Goal: Contribute content

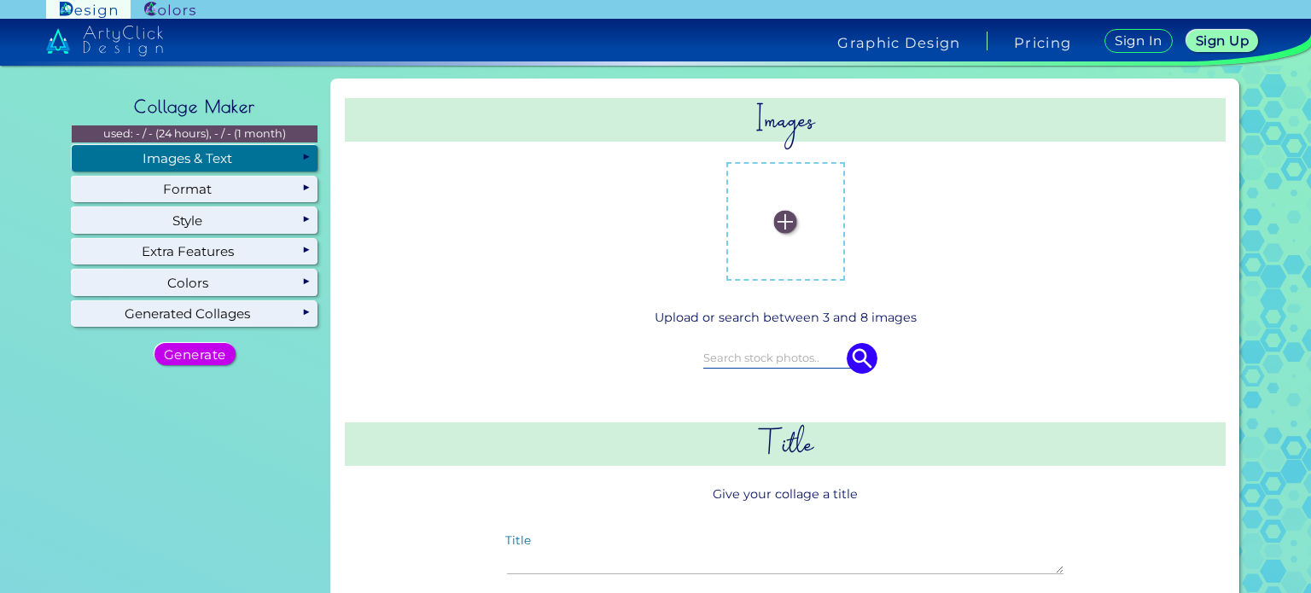
click at [784, 229] on img at bounding box center [785, 221] width 23 height 23
click at [0, 0] on input "file" at bounding box center [0, 0] width 0 height 0
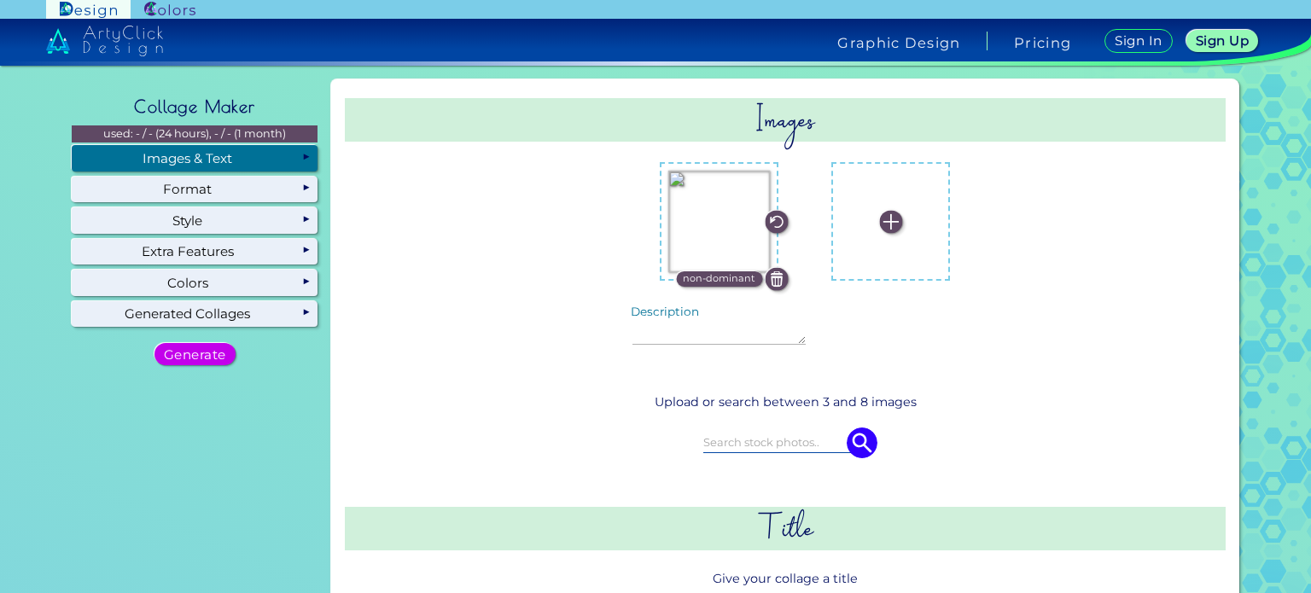
click at [858, 249] on label at bounding box center [891, 222] width 102 height 102
click at [0, 0] on input "file" at bounding box center [0, 0] width 0 height 0
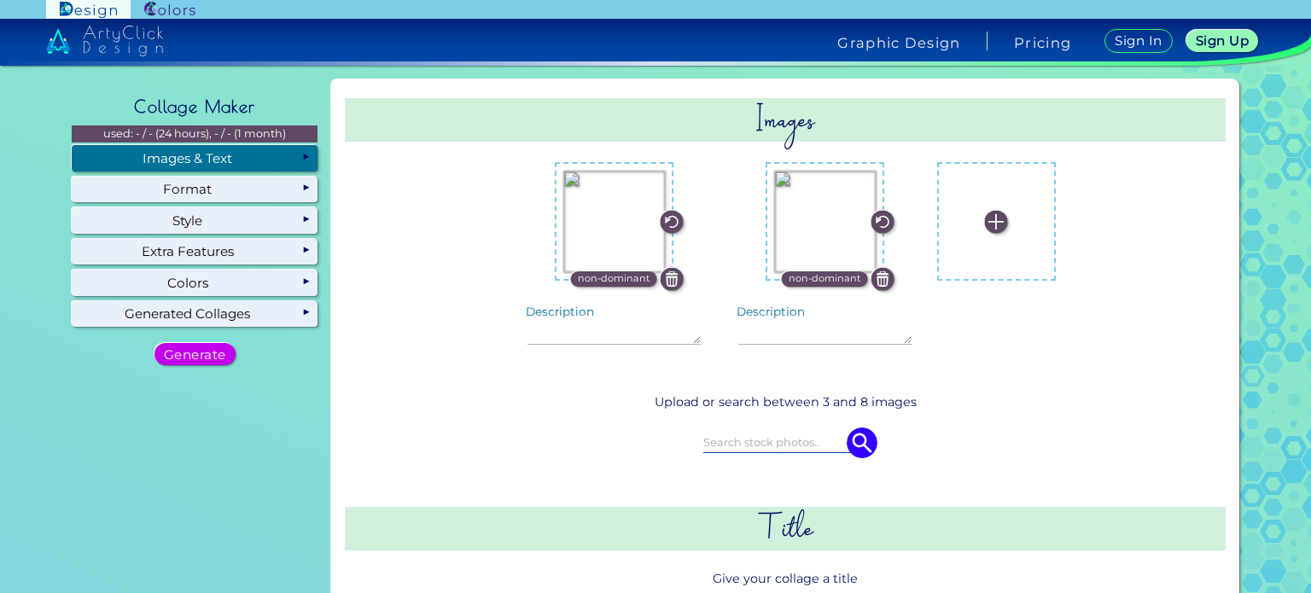
click at [999, 229] on label at bounding box center [997, 222] width 102 height 102
click at [0, 0] on input "file" at bounding box center [0, 0] width 0 height 0
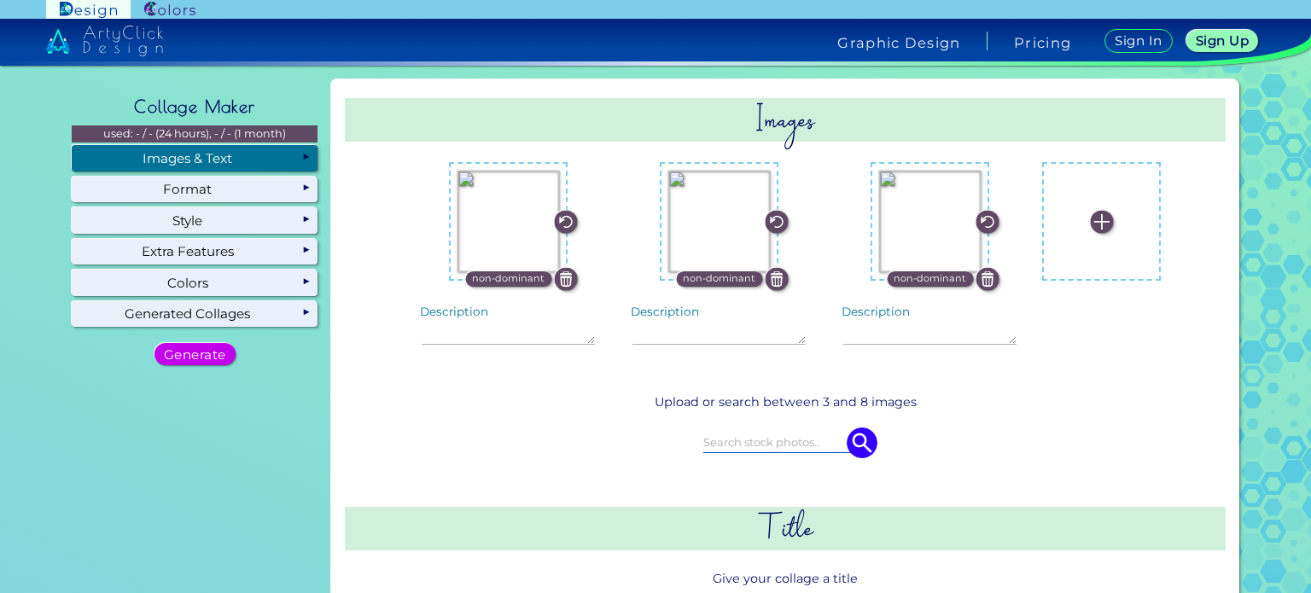
click at [1069, 215] on label at bounding box center [1102, 222] width 102 height 102
click at [0, 0] on input "file" at bounding box center [0, 0] width 0 height 0
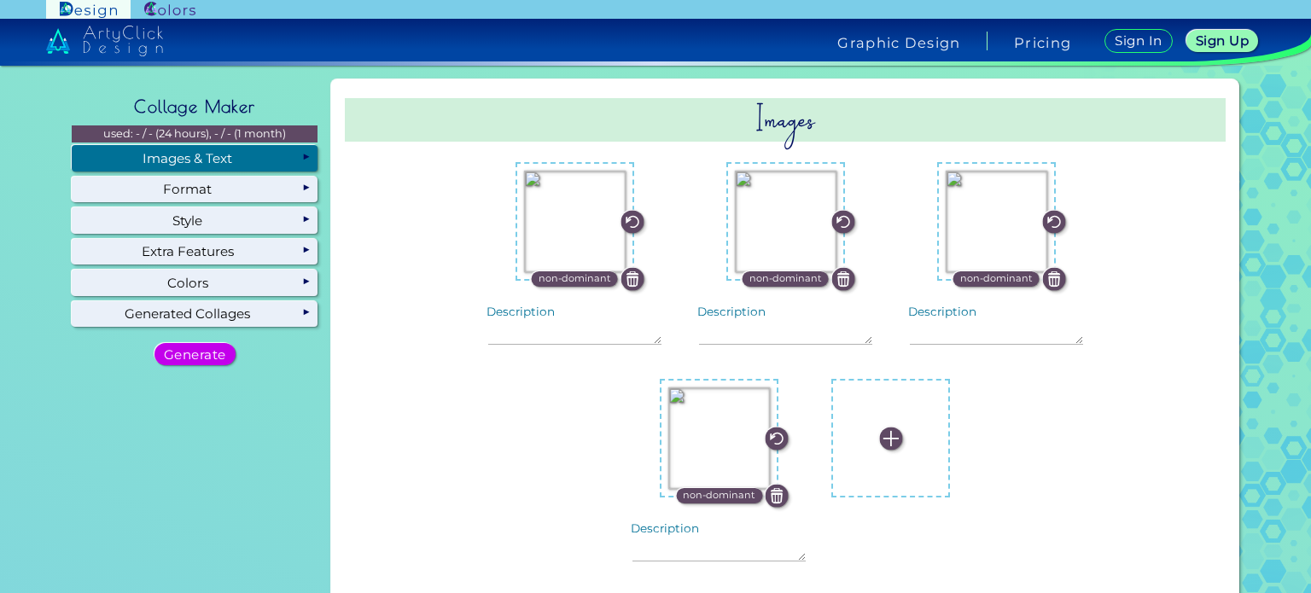
click at [844, 446] on label at bounding box center [891, 438] width 102 height 102
click at [0, 0] on input "file" at bounding box center [0, 0] width 0 height 0
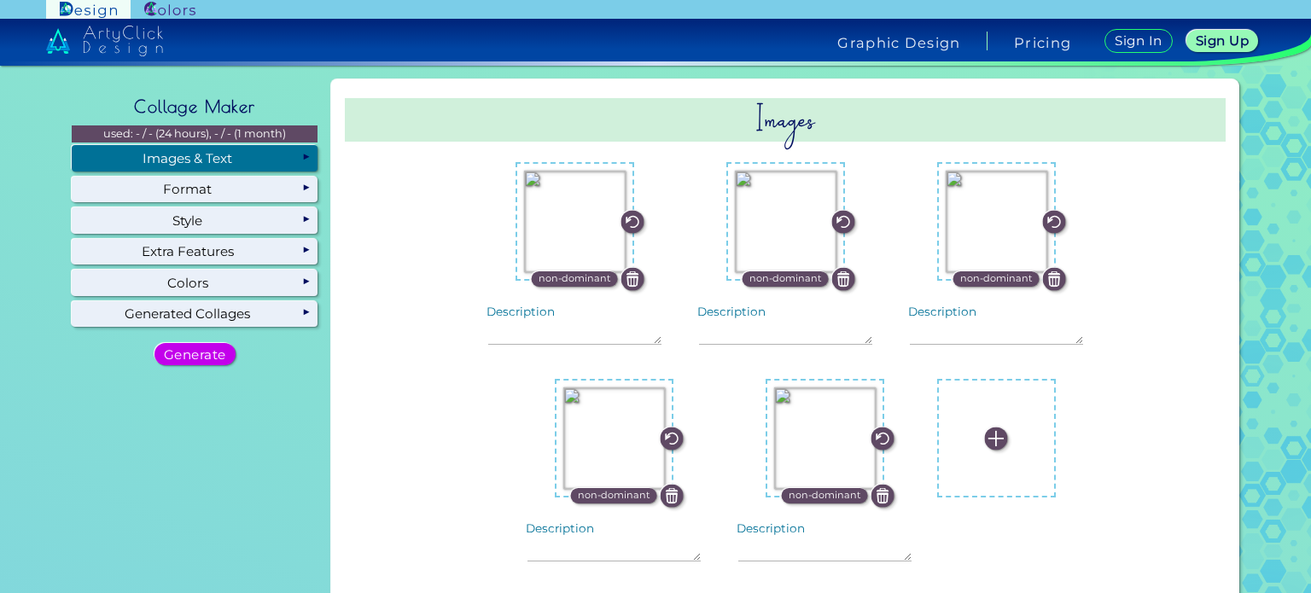
click at [937, 387] on div "non-dominant" at bounding box center [996, 438] width 119 height 119
click at [952, 402] on label at bounding box center [997, 438] width 102 height 102
click at [0, 0] on input "file" at bounding box center [0, 0] width 0 height 0
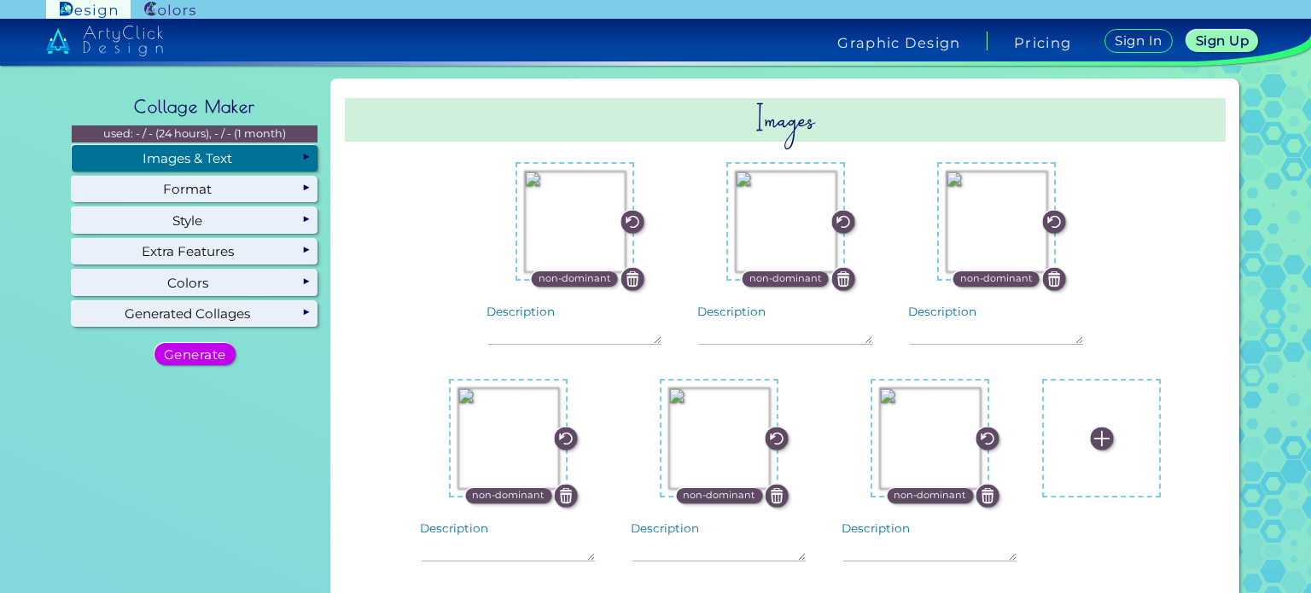
click at [1074, 419] on label at bounding box center [1102, 438] width 102 height 102
click at [0, 0] on input "file" at bounding box center [0, 0] width 0 height 0
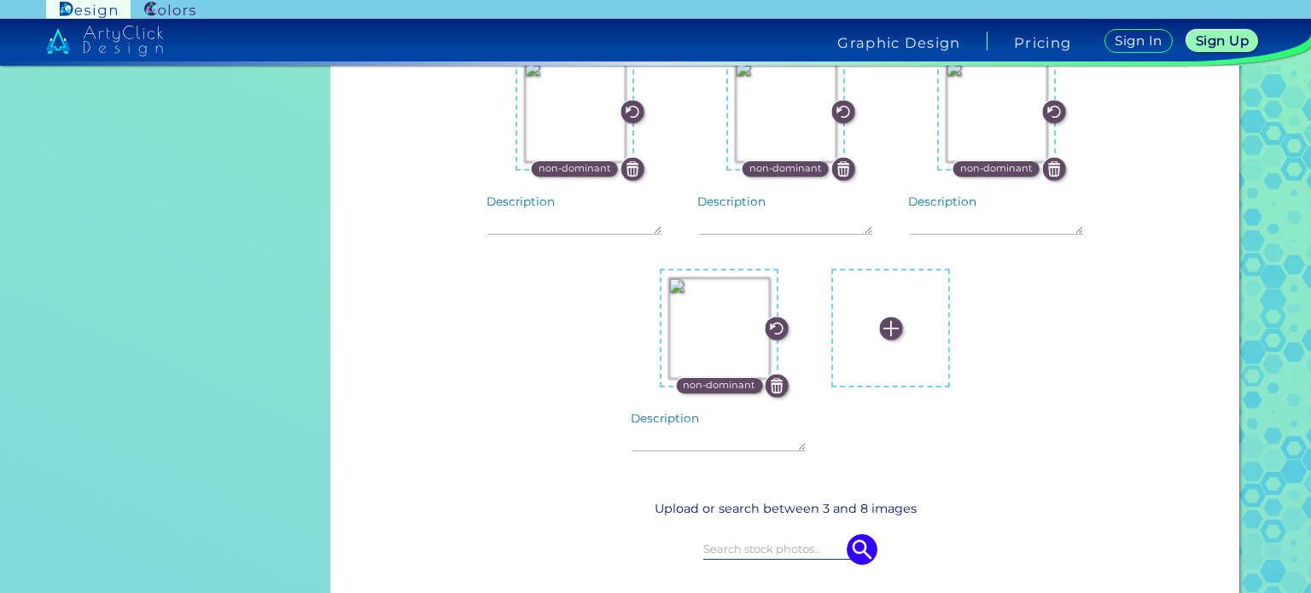
scroll to position [328, 0]
click at [897, 320] on label at bounding box center [891, 328] width 102 height 102
click at [0, 0] on input "file" at bounding box center [0, 0] width 0 height 0
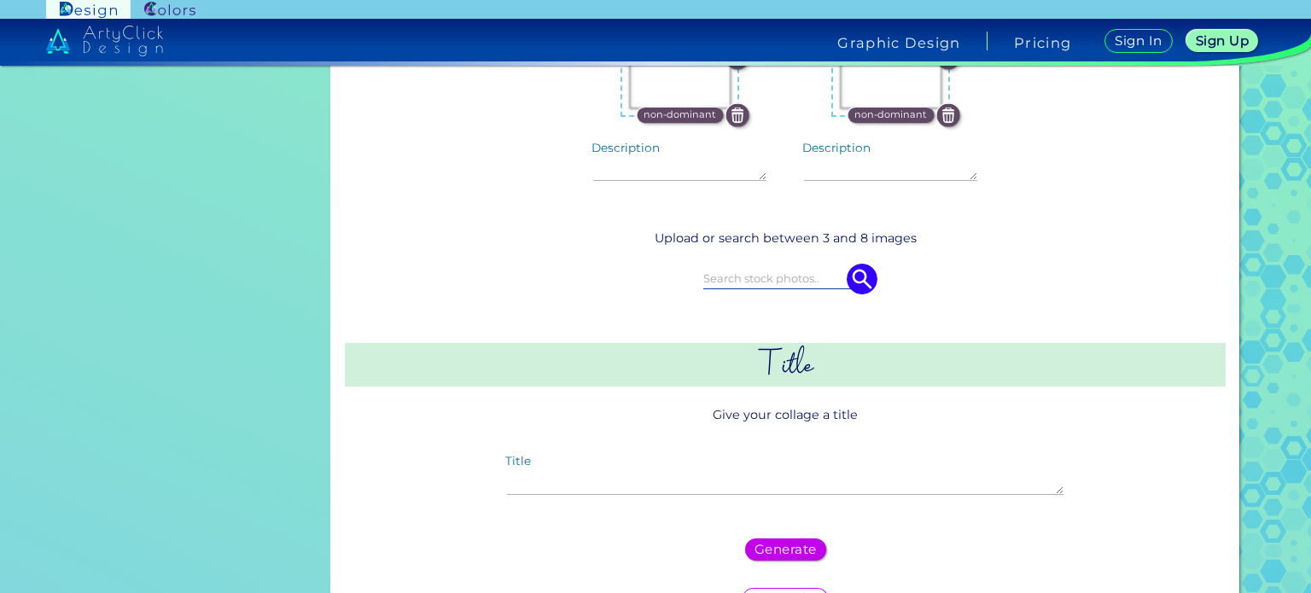
scroll to position [602, 0]
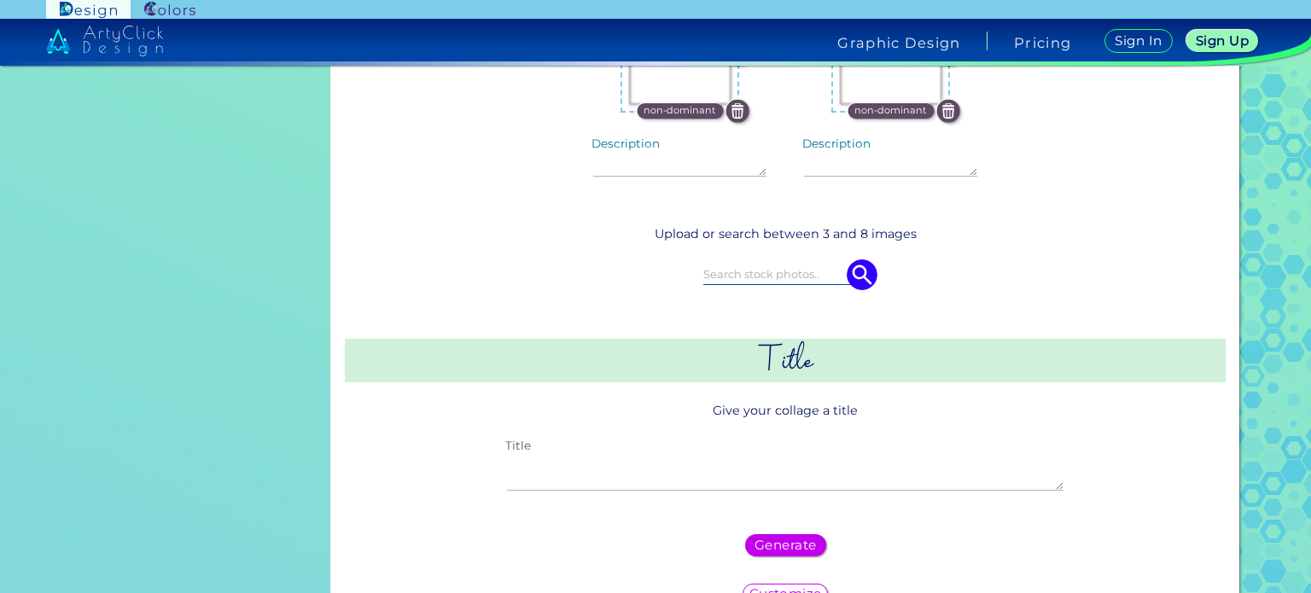
click at [743, 463] on textarea "Title" at bounding box center [785, 472] width 556 height 37
type textarea "[DEMOGRAPHIC_DATA] of ruin"
click at [795, 539] on h5 "Generate" at bounding box center [785, 545] width 55 height 12
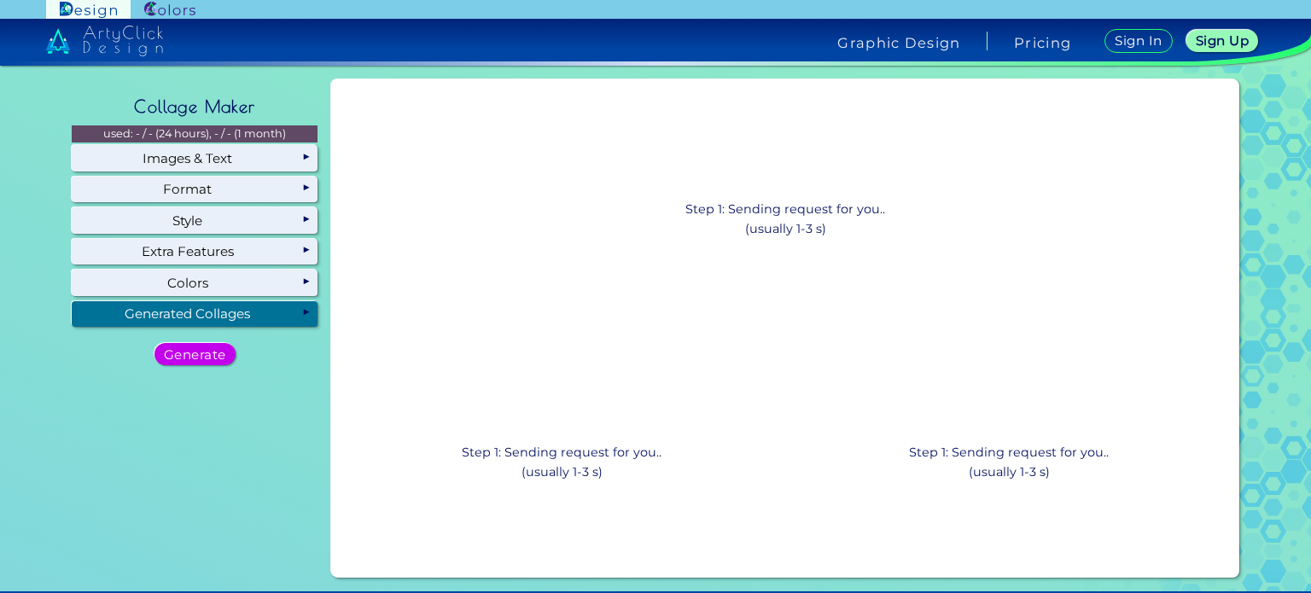
click at [795, 538] on div "Step 1: Sending request for you.. (usually 1-3 s) download save 24h link share" at bounding box center [1008, 450] width 447 height 242
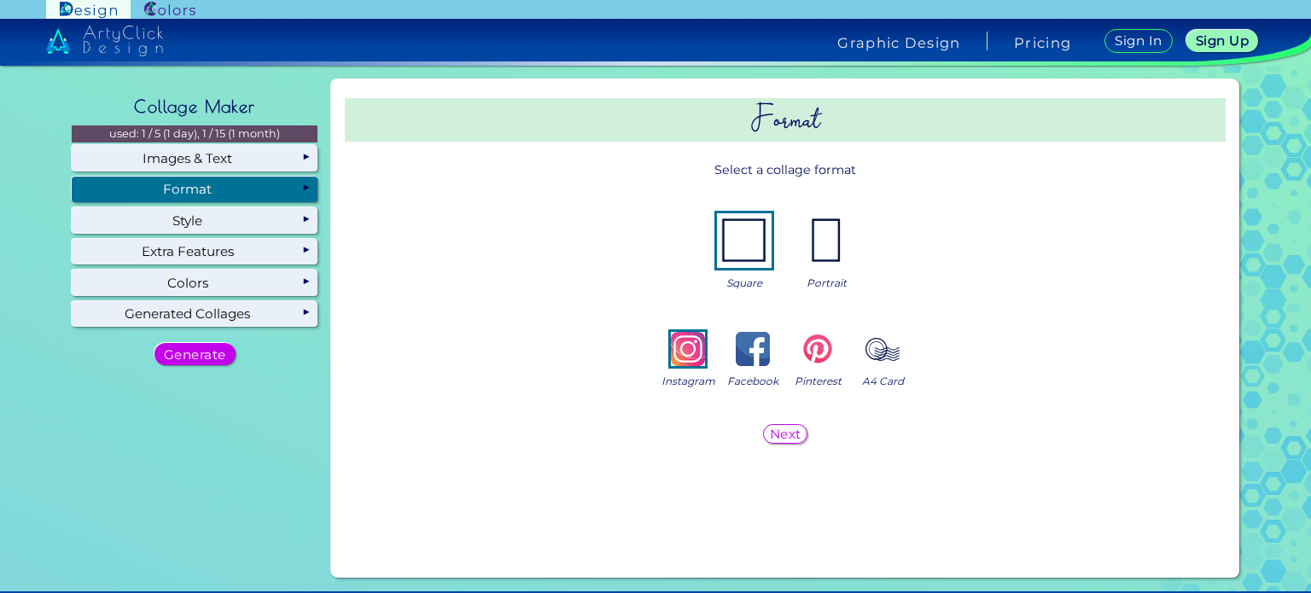
click at [302, 187] on div "Format" at bounding box center [195, 190] width 246 height 26
